Goal: Navigation & Orientation: Find specific page/section

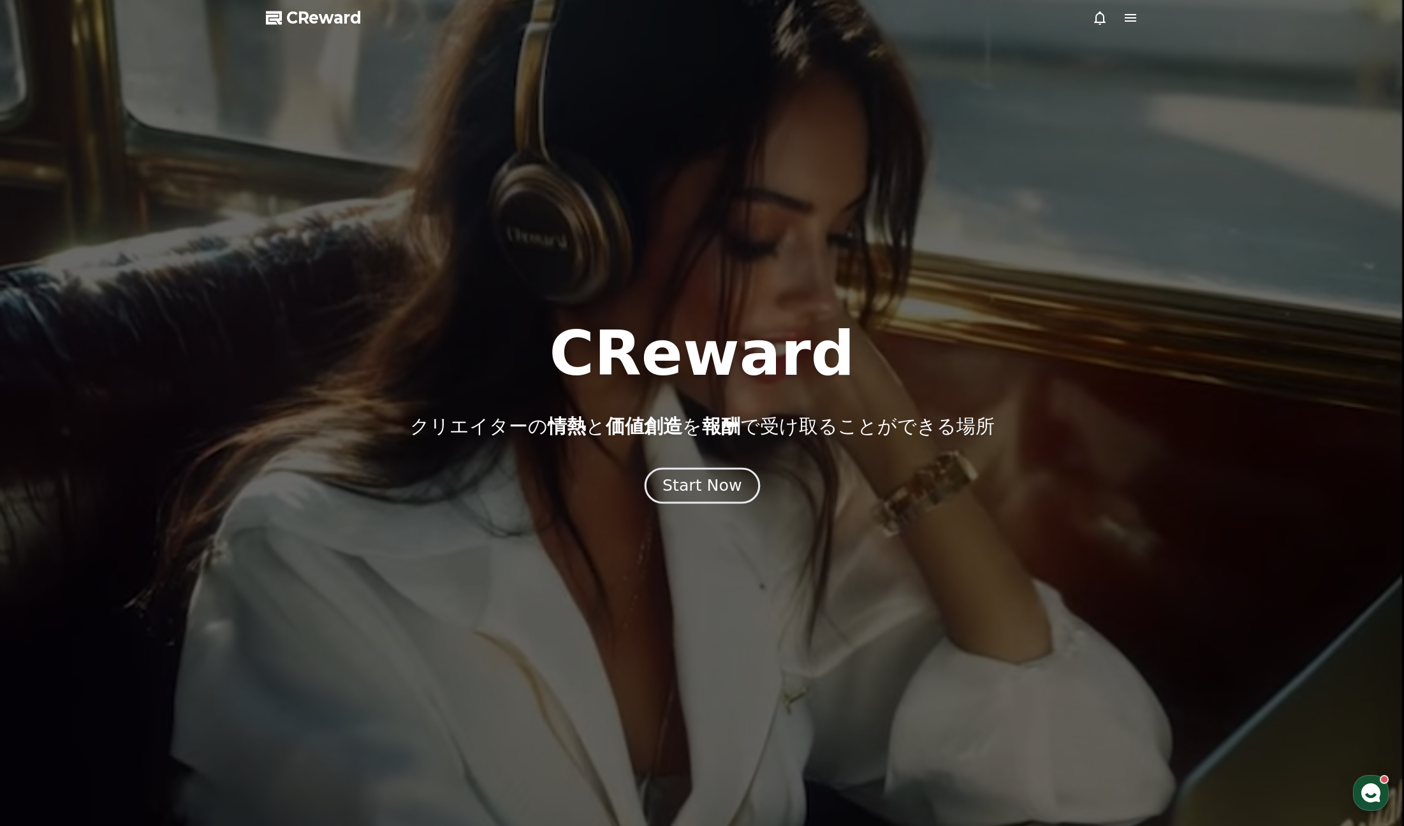
click at [683, 485] on div "Start Now" at bounding box center [701, 486] width 79 height 22
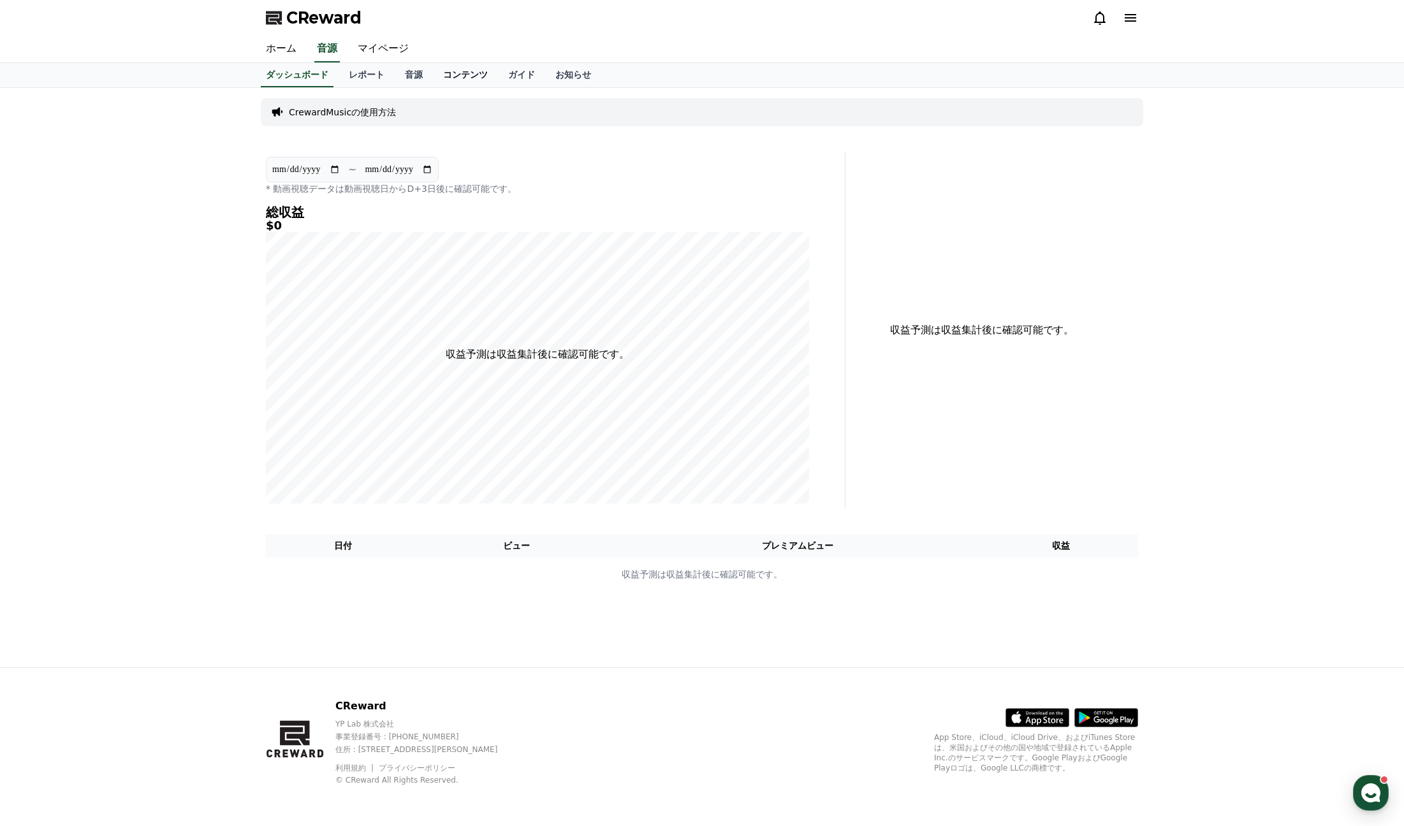
click at [451, 73] on link "コンテンツ" at bounding box center [465, 75] width 65 height 24
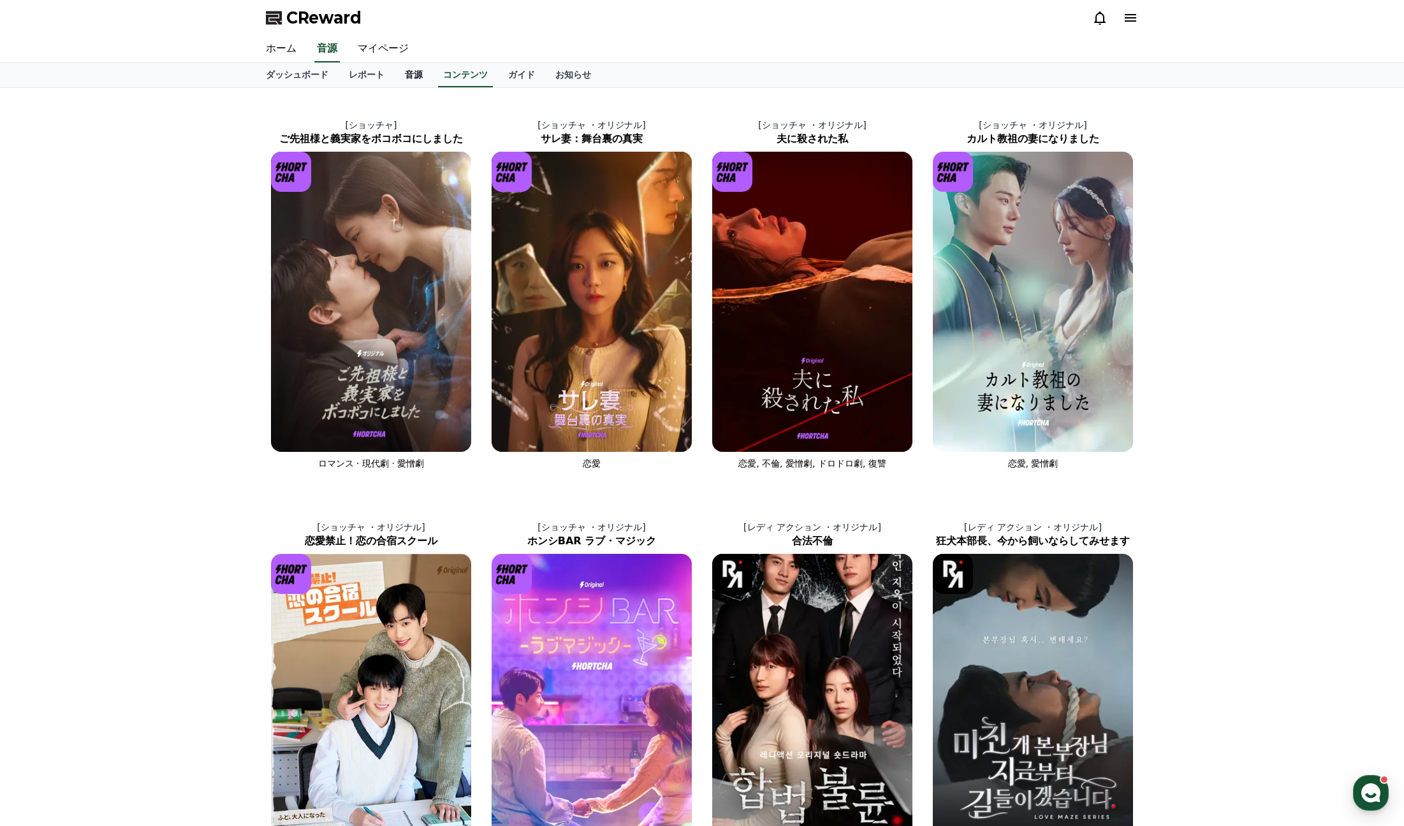
click at [402, 71] on link "音源" at bounding box center [414, 75] width 38 height 24
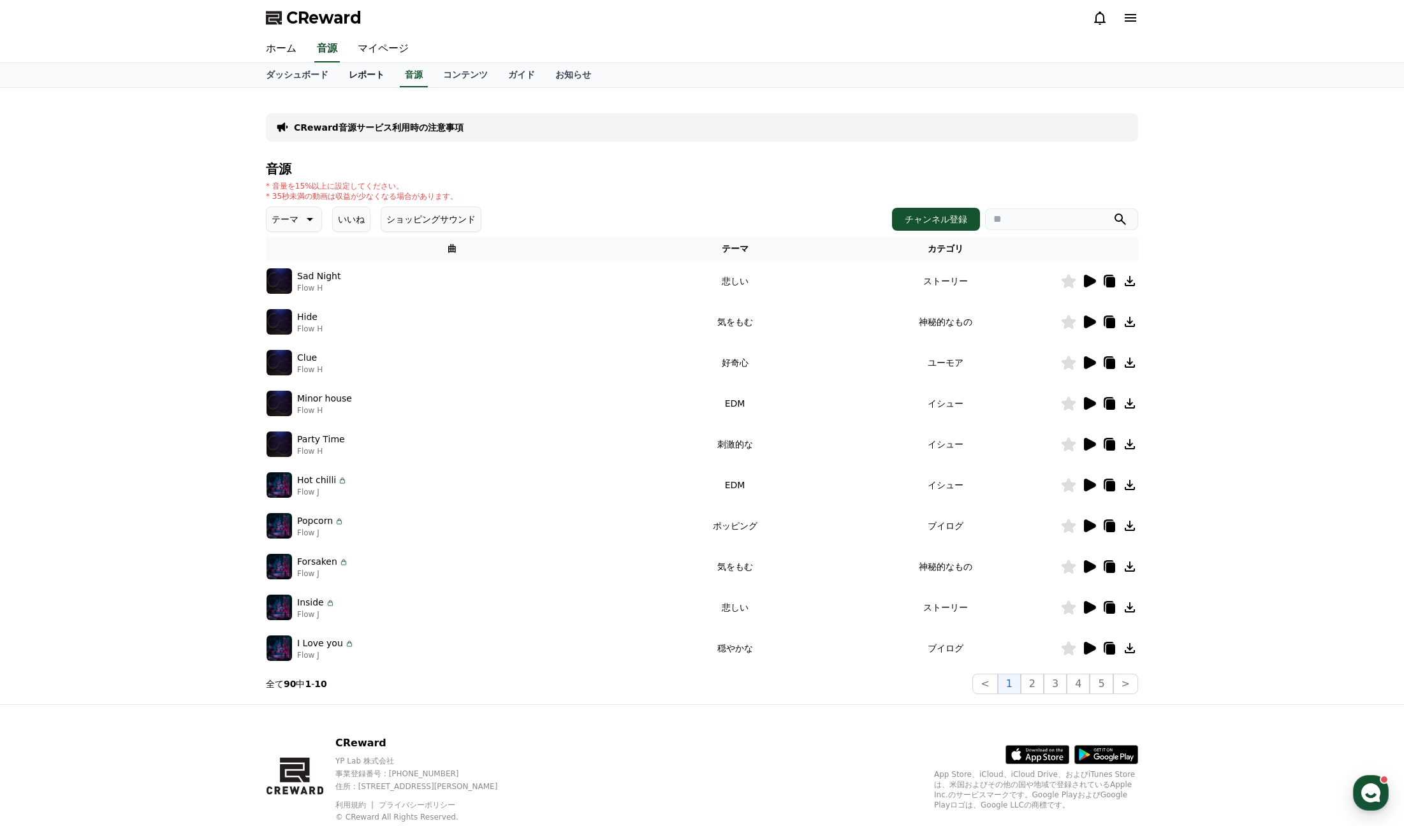
click at [354, 79] on link "レポート" at bounding box center [367, 75] width 56 height 24
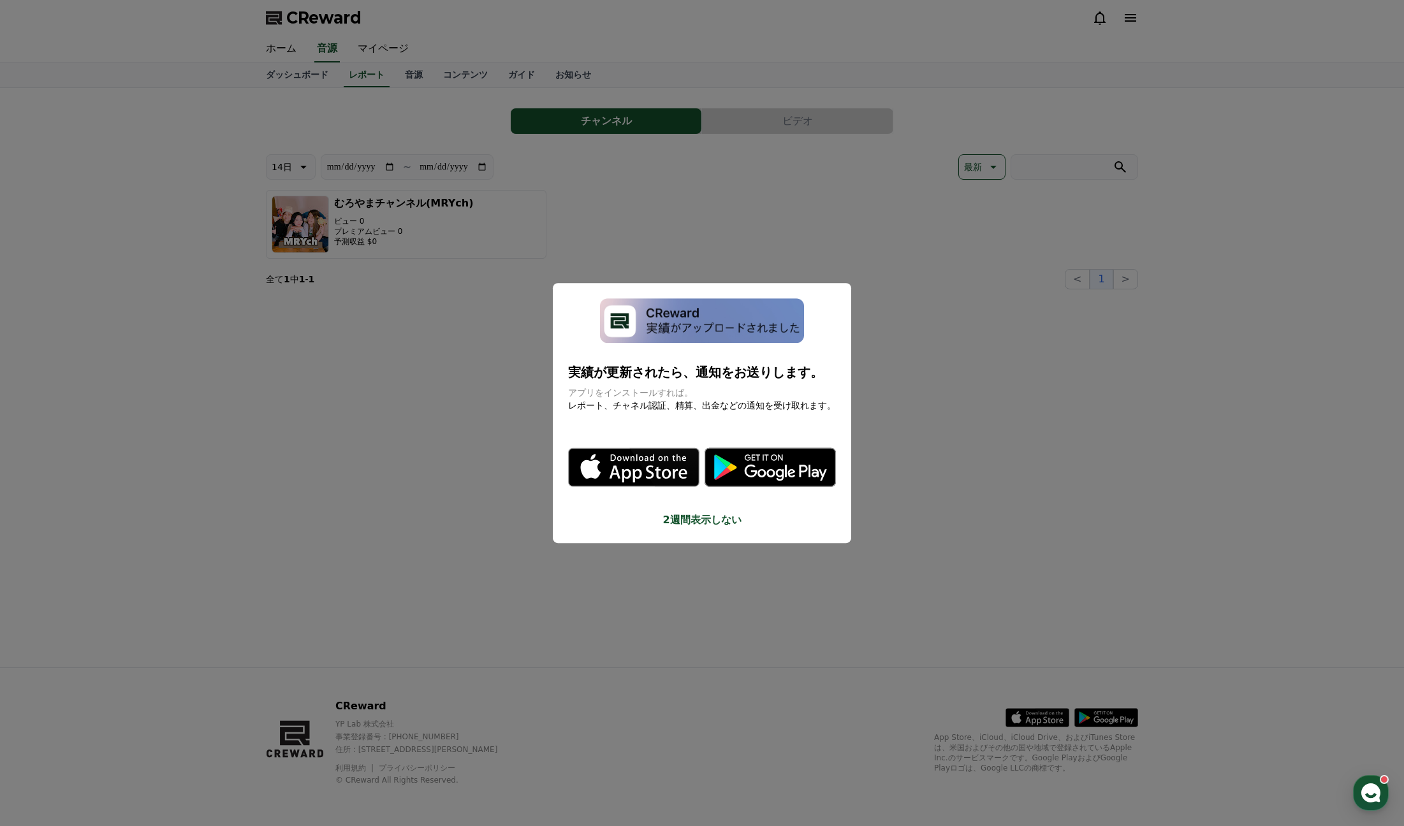
click at [368, 54] on button "close modal" at bounding box center [702, 413] width 1404 height 826
